Goal: Go to known website: Access a specific website the user already knows

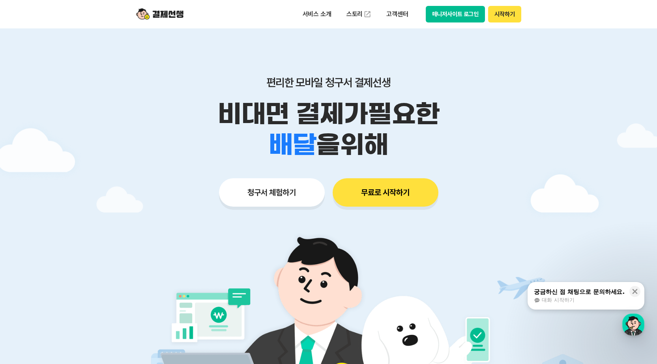
click at [455, 17] on button "매니저사이트 로그인" at bounding box center [455, 14] width 60 height 17
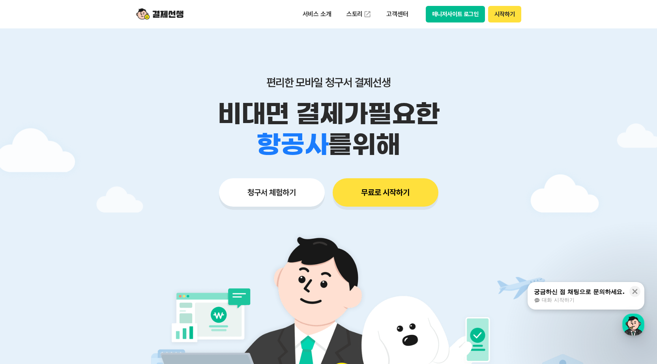
click at [468, 14] on button "매니저사이트 로그인" at bounding box center [455, 14] width 60 height 17
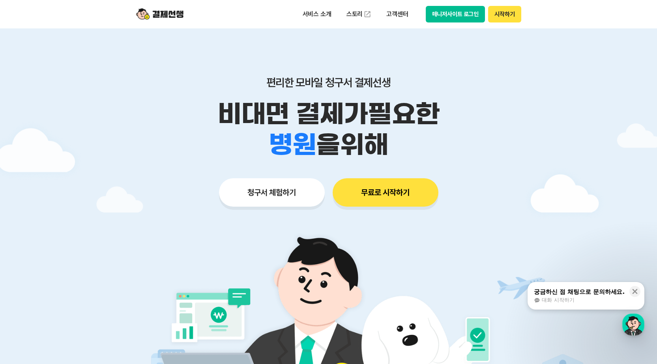
click at [466, 16] on button "매니저사이트 로그인" at bounding box center [455, 14] width 60 height 17
click at [469, 16] on button "매니저사이트 로그인" at bounding box center [455, 14] width 60 height 17
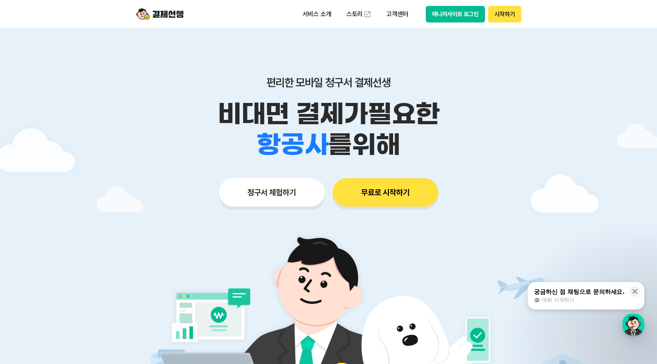
click at [459, 10] on button "매니저사이트 로그인" at bounding box center [455, 14] width 60 height 17
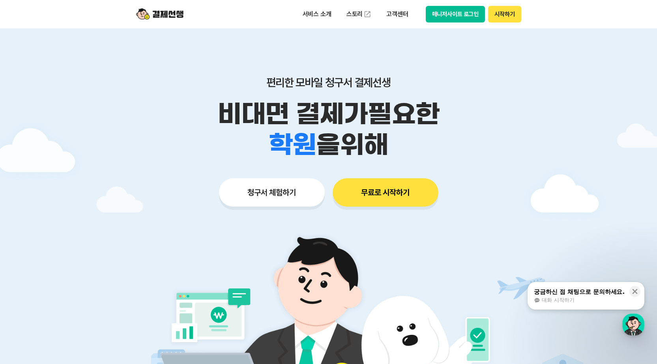
click at [467, 13] on button "매니저사이트 로그인" at bounding box center [455, 14] width 60 height 17
click at [466, 14] on button "매니저사이트 로그인" at bounding box center [455, 14] width 60 height 17
click at [470, 15] on button "매니저사이트 로그인" at bounding box center [455, 14] width 60 height 17
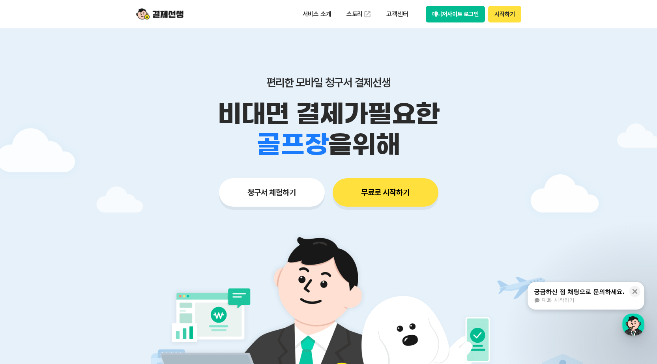
click at [465, 8] on button "매니저사이트 로그인" at bounding box center [455, 14] width 60 height 17
click at [457, 16] on button "매니저사이트 로그인" at bounding box center [455, 14] width 60 height 17
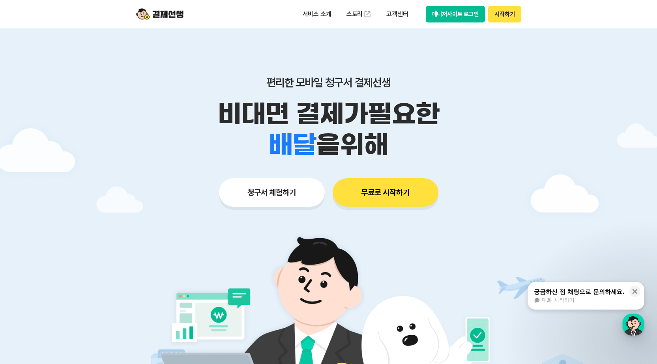
click at [458, 15] on button "매니저사이트 로그인" at bounding box center [455, 14] width 60 height 17
click at [466, 12] on button "매니저사이트 로그인" at bounding box center [455, 14] width 60 height 17
click at [459, 13] on button "매니저사이트 로그인" at bounding box center [455, 14] width 60 height 17
click at [444, 10] on button "매니저사이트 로그인" at bounding box center [455, 14] width 60 height 17
click at [464, 12] on button "매니저사이트 로그인" at bounding box center [455, 14] width 60 height 17
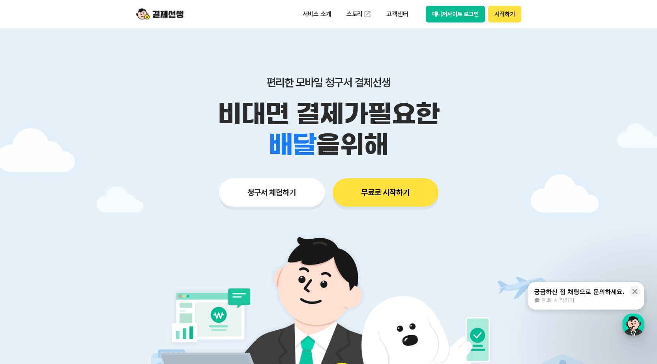
click at [465, 17] on button "매니저사이트 로그인" at bounding box center [455, 14] width 60 height 17
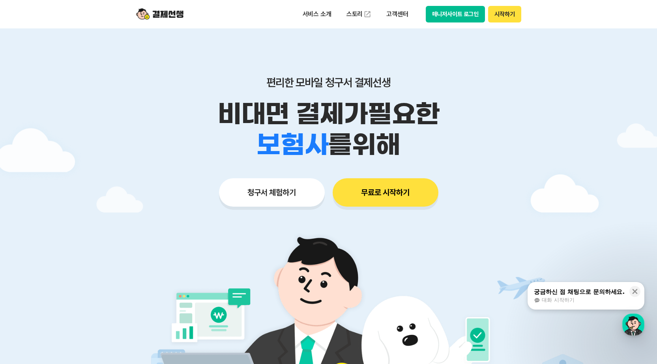
click at [476, 15] on button "매니저사이트 로그인" at bounding box center [455, 14] width 60 height 17
click at [470, 15] on button "매니저사이트 로그인" at bounding box center [455, 14] width 60 height 17
